Goal: Find specific page/section

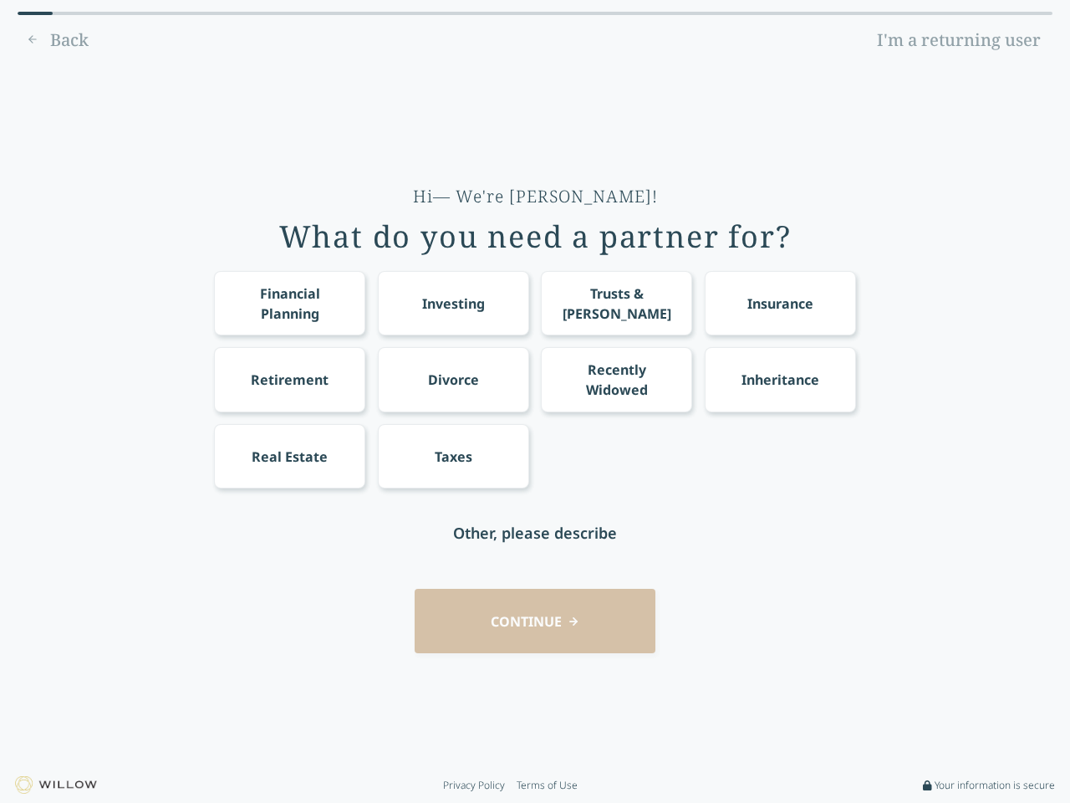
click at [535, 401] on div "Financial Planning Investing Trusts & [PERSON_NAME] Insurance Retirement Divorc…" at bounding box center [535, 379] width 642 height 217
click at [289, 303] on div "Financial Planning" at bounding box center [290, 303] width 120 height 40
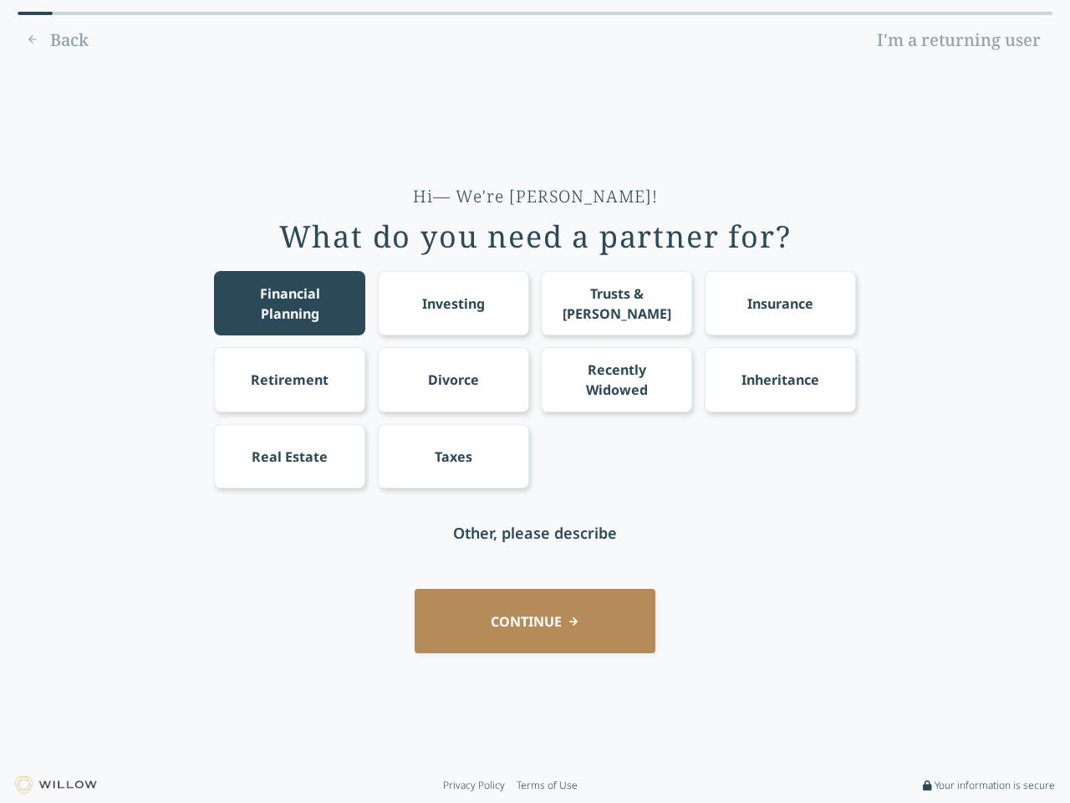
click at [453, 303] on div "Investing" at bounding box center [453, 304] width 63 height 20
click at [616, 303] on div "Trusts & [PERSON_NAME]" at bounding box center [617, 303] width 120 height 40
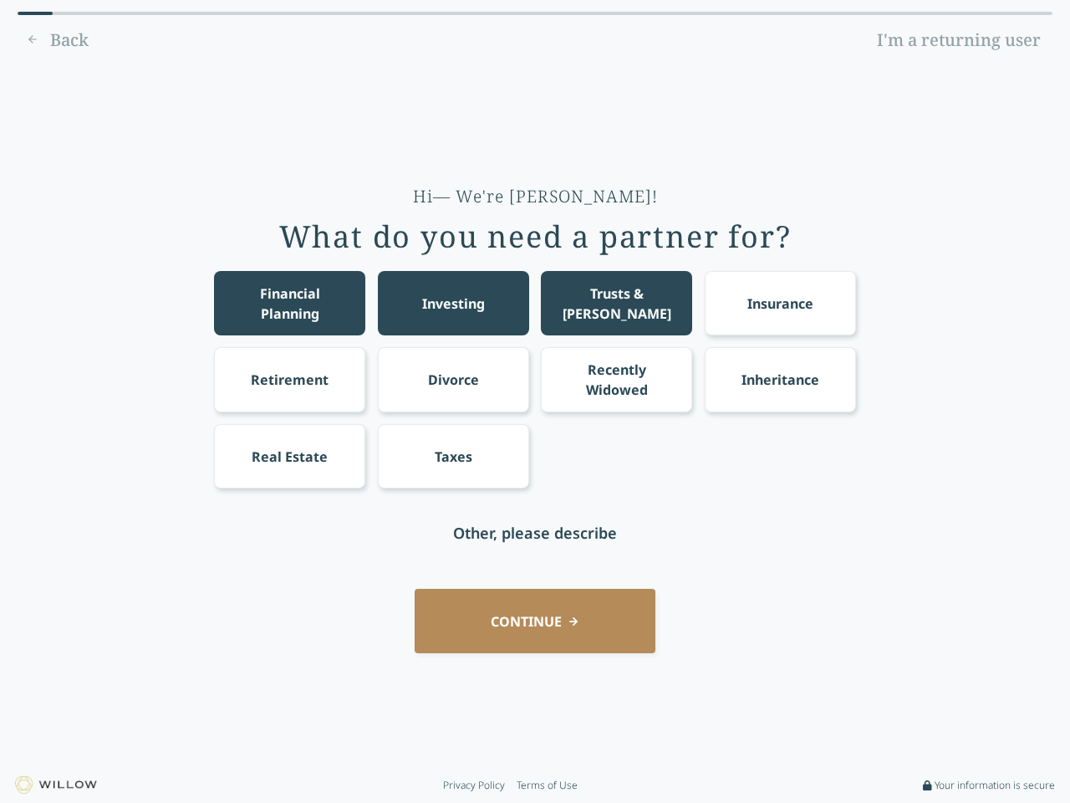
click at [780, 303] on div "Insurance" at bounding box center [781, 304] width 66 height 20
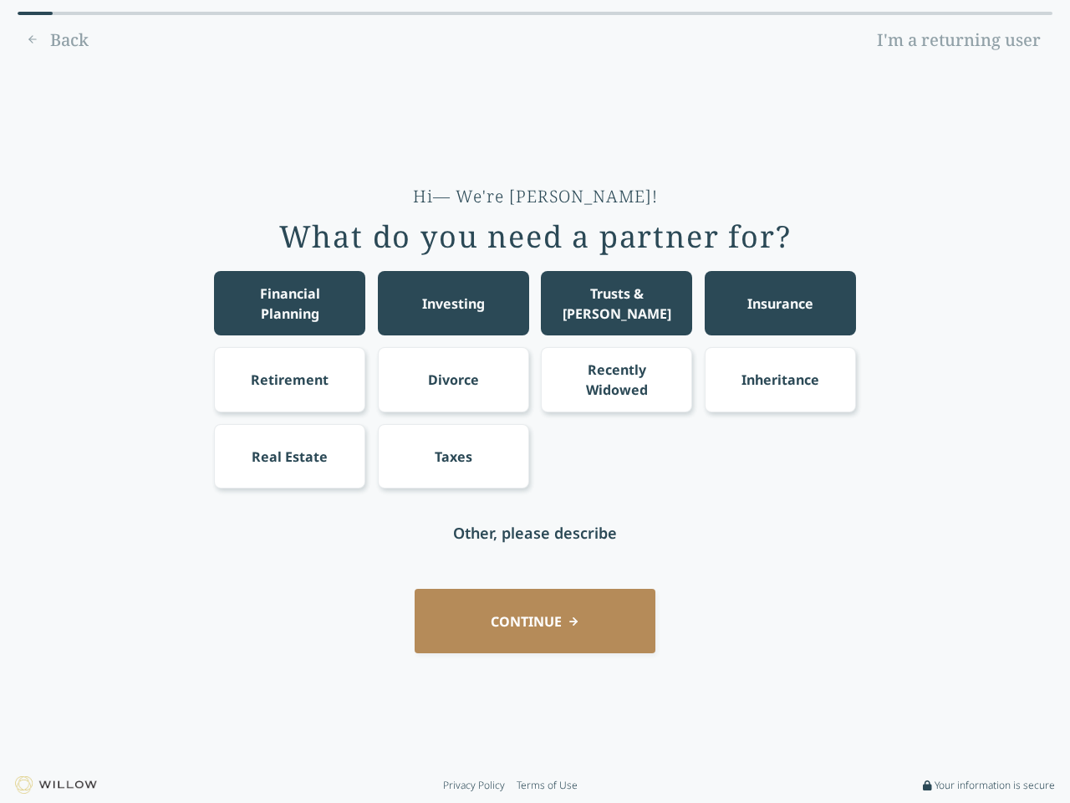
click at [289, 379] on div "Retirement" at bounding box center [290, 380] width 78 height 20
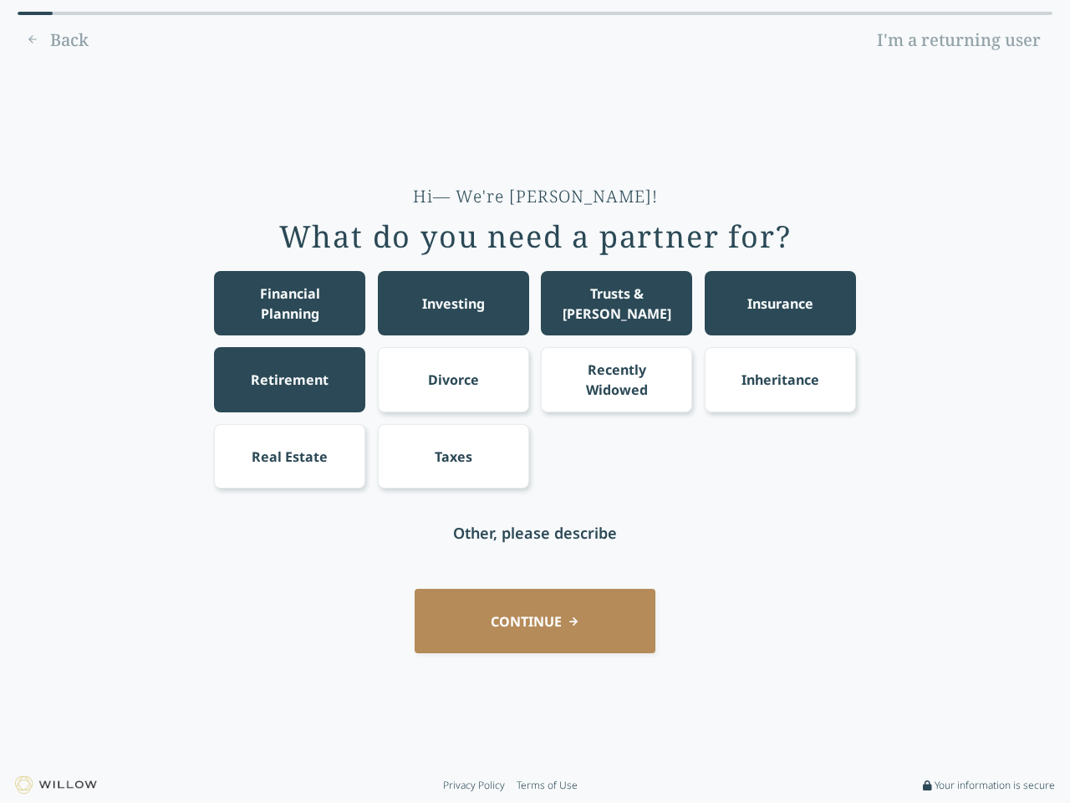
click at [453, 379] on div "Divorce" at bounding box center [453, 380] width 51 height 20
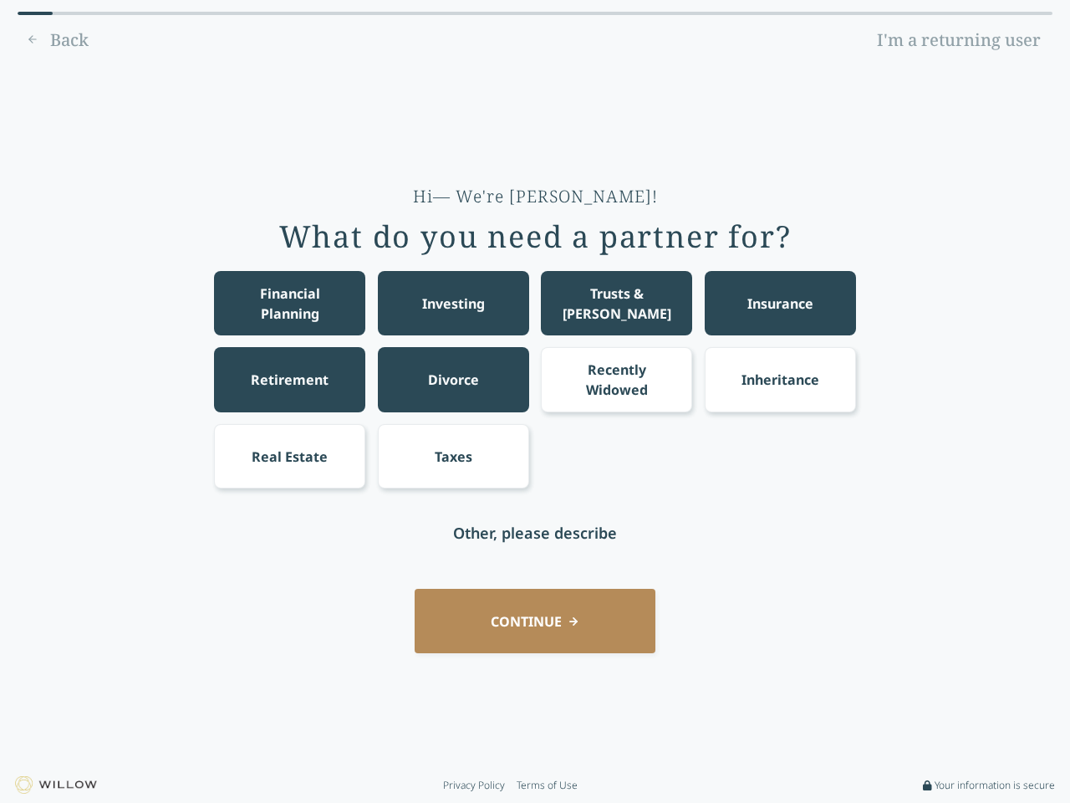
click at [616, 379] on div "Recently Widowed" at bounding box center [617, 380] width 120 height 40
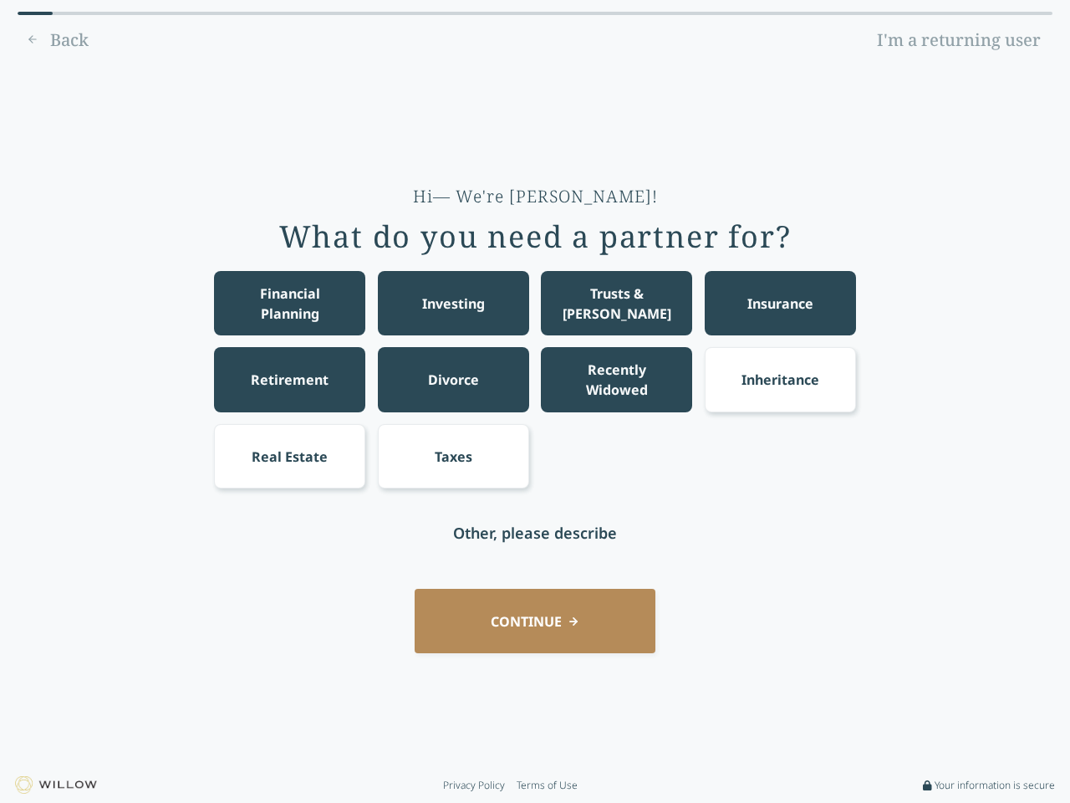
click at [780, 379] on div "Inheritance" at bounding box center [781, 380] width 78 height 20
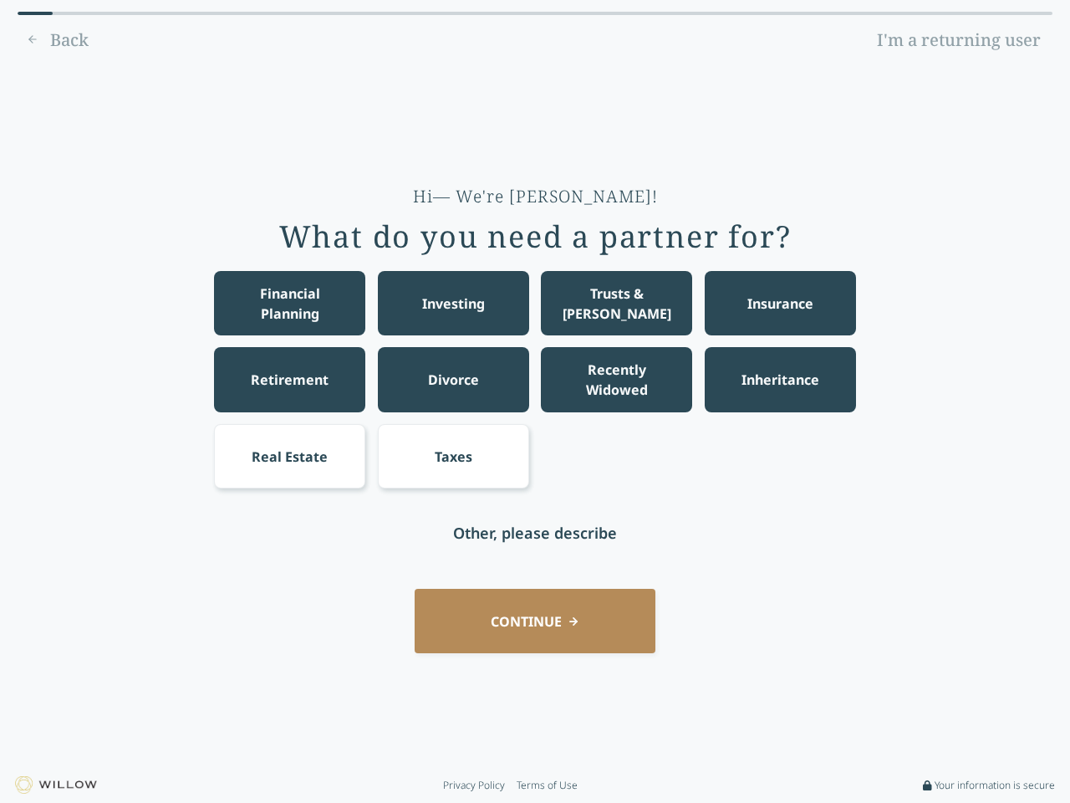
click at [289, 456] on div "Real Estate" at bounding box center [290, 457] width 76 height 20
